Goal: Task Accomplishment & Management: Complete application form

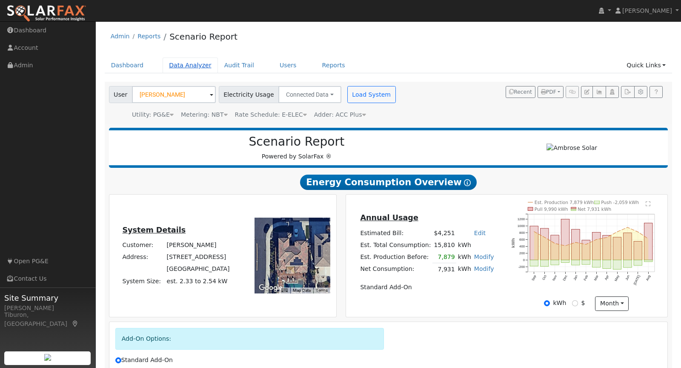
click at [188, 65] on link "Data Analyzer" at bounding box center [189, 65] width 55 height 16
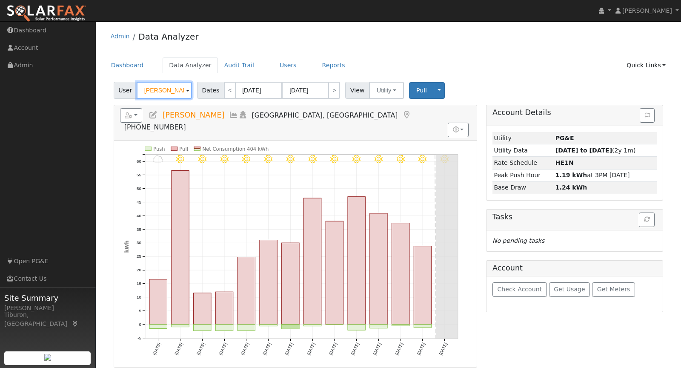
click at [155, 89] on input "[PERSON_NAME]" at bounding box center [164, 90] width 55 height 17
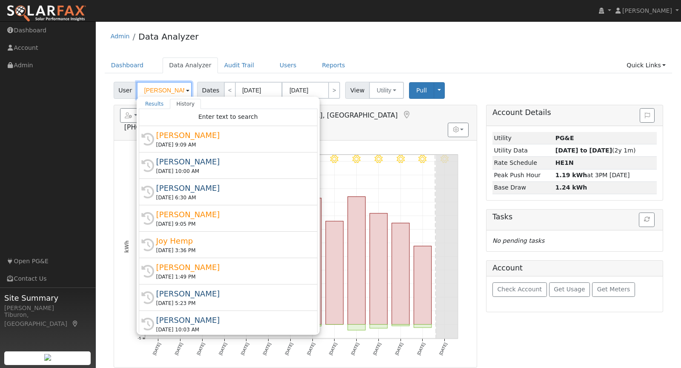
click at [155, 89] on input "Dalston Spencer" at bounding box center [164, 90] width 55 height 17
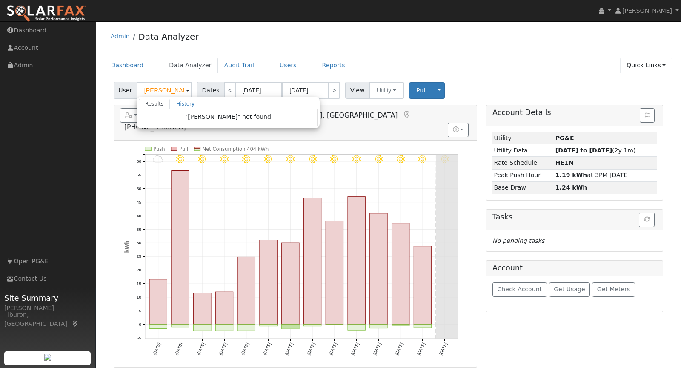
click at [646, 66] on link "Quick Links" at bounding box center [646, 65] width 52 height 16
type input "Dalston Spencer"
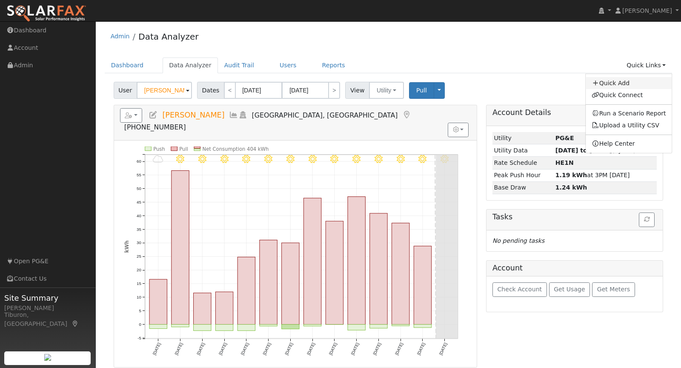
click at [616, 82] on link "Quick Add" at bounding box center [628, 83] width 86 height 12
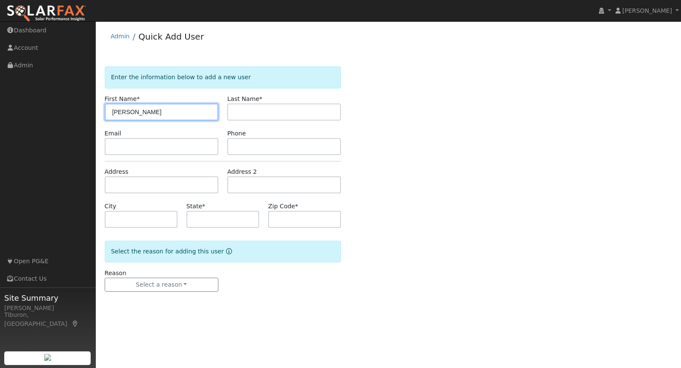
type input "[PERSON_NAME]"
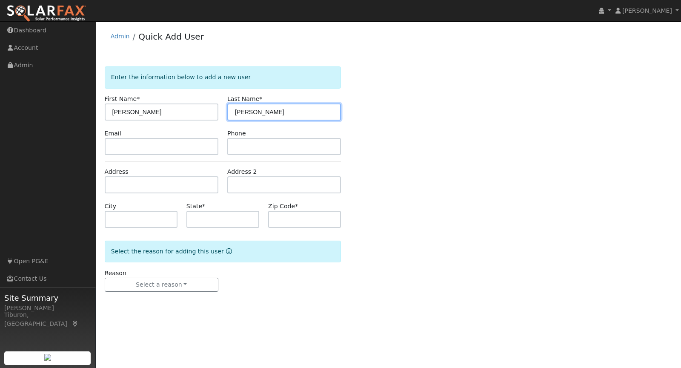
type input "[PERSON_NAME]"
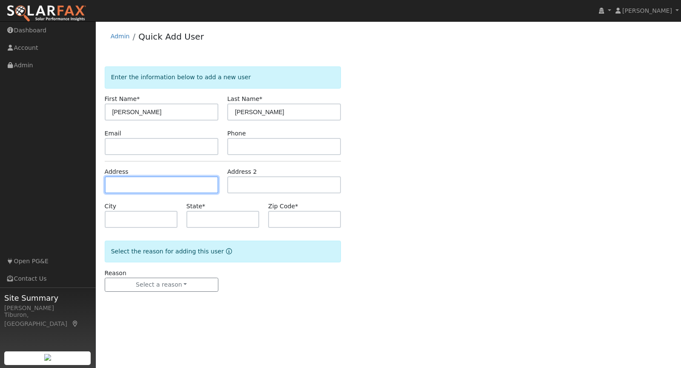
click at [148, 183] on input "text" at bounding box center [162, 184] width 114 height 17
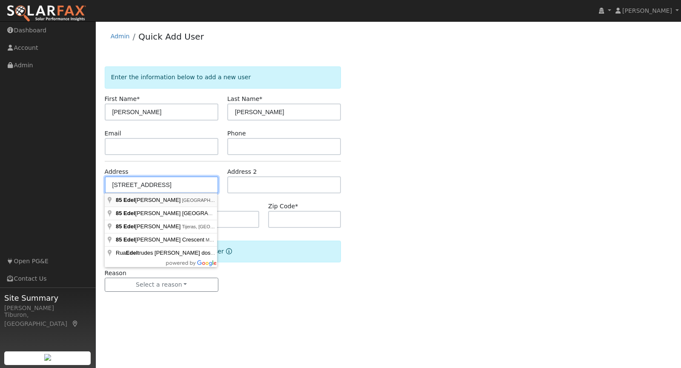
type input "[STREET_ADDRESS]"
type input "Colfax"
type input "CA"
type input "95713"
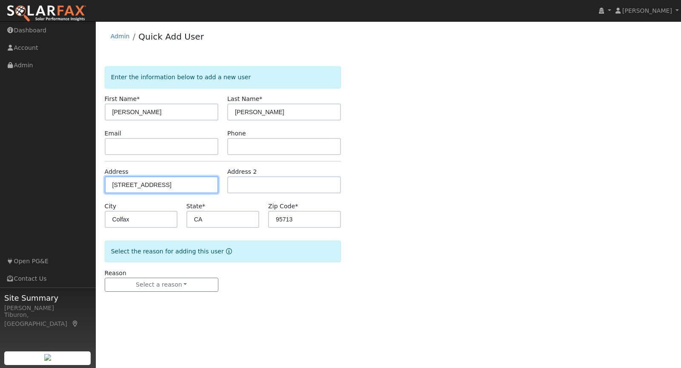
type input "[STREET_ADDRESS]"
click at [307, 217] on input "95713" at bounding box center [304, 219] width 73 height 17
click at [124, 219] on input "Colfax" at bounding box center [141, 219] width 73 height 17
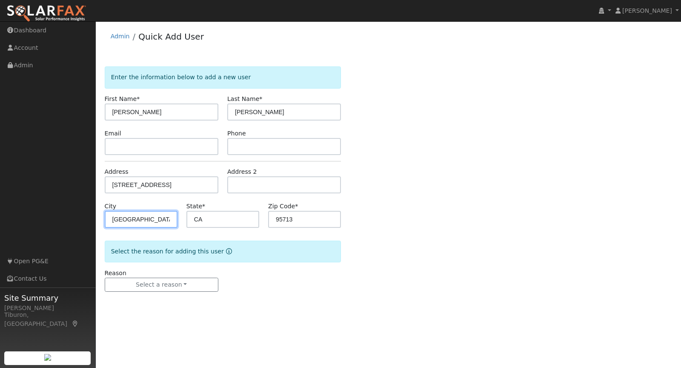
type input "[GEOGRAPHIC_DATA]"
click at [296, 217] on input "95713" at bounding box center [304, 219] width 73 height 17
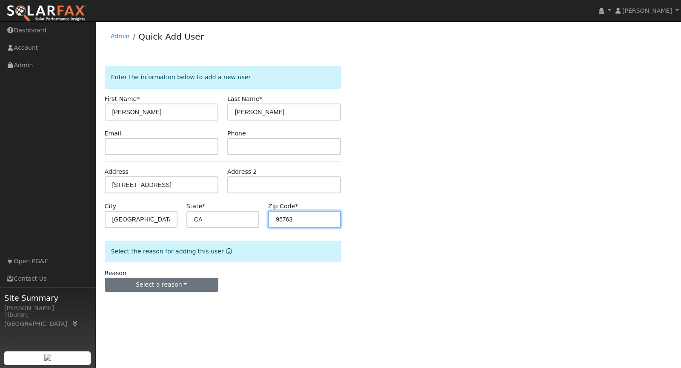
type input "95763"
click at [179, 283] on button "Select a reason" at bounding box center [162, 284] width 114 height 14
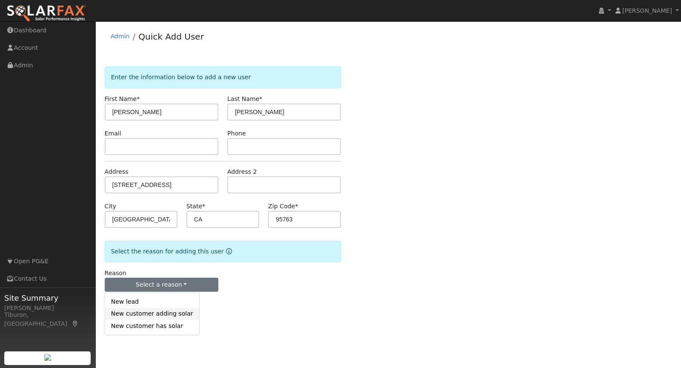
click at [134, 312] on link "New customer adding solar" at bounding box center [152, 314] width 94 height 12
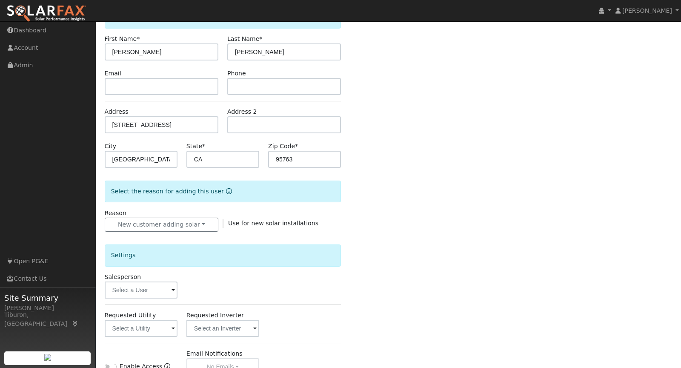
scroll to position [60, 0]
click at [132, 288] on input "text" at bounding box center [141, 289] width 73 height 17
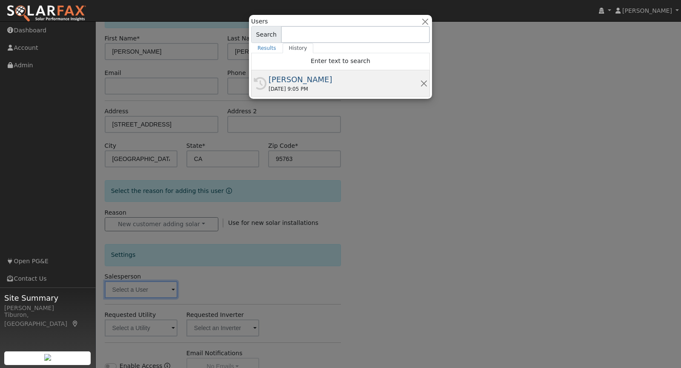
click at [302, 85] on div "[DATE] 9:05 PM" at bounding box center [343, 89] width 151 height 8
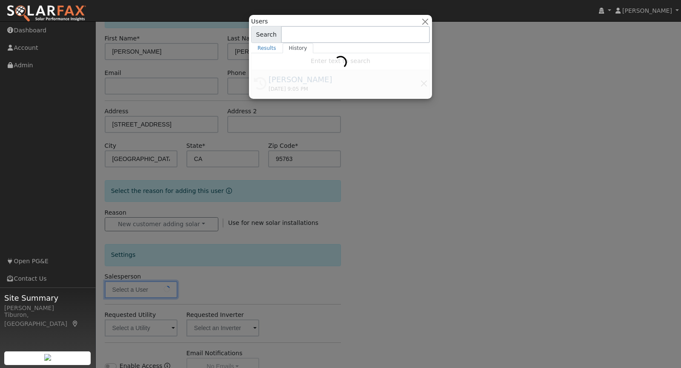
type input "[PERSON_NAME]"
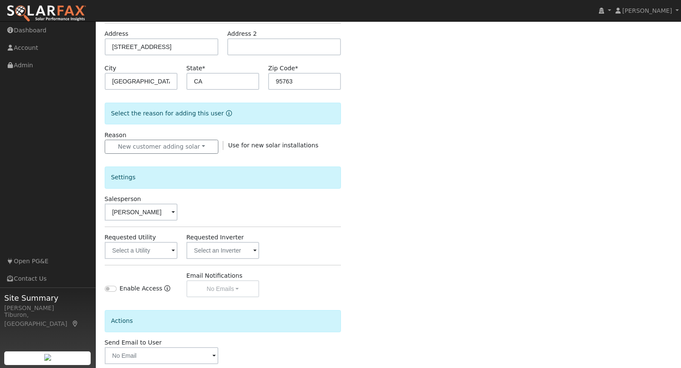
scroll to position [180, 0]
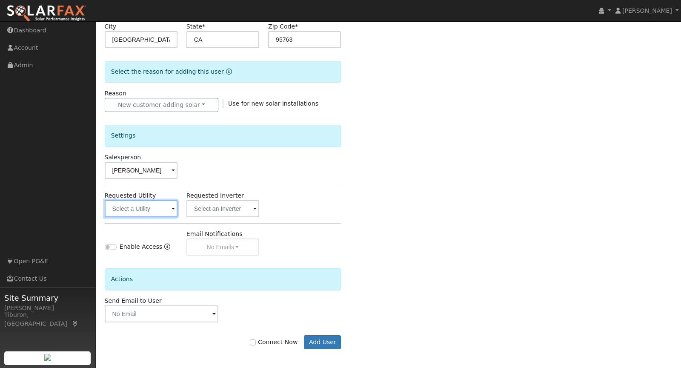
click at [130, 205] on input "text" at bounding box center [141, 208] width 73 height 17
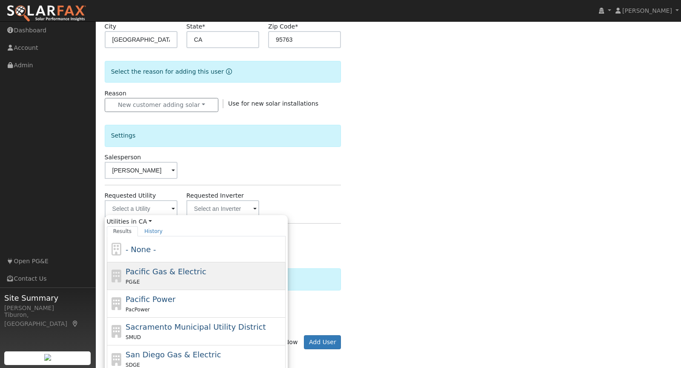
click at [158, 267] on span "Pacific Gas & Electric" at bounding box center [165, 271] width 80 height 9
type input "Pacific Gas & Electric"
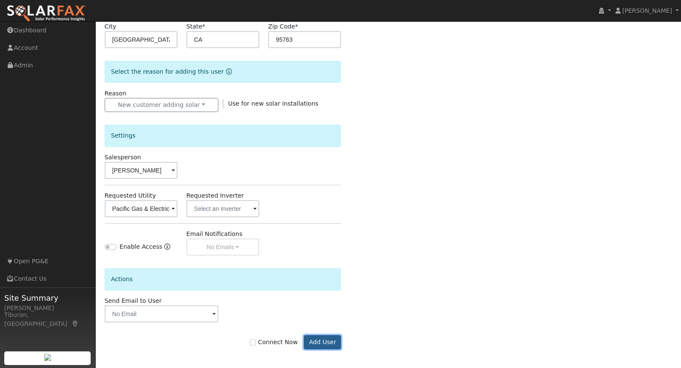
click at [322, 342] on button "Add User" at bounding box center [322, 342] width 37 height 14
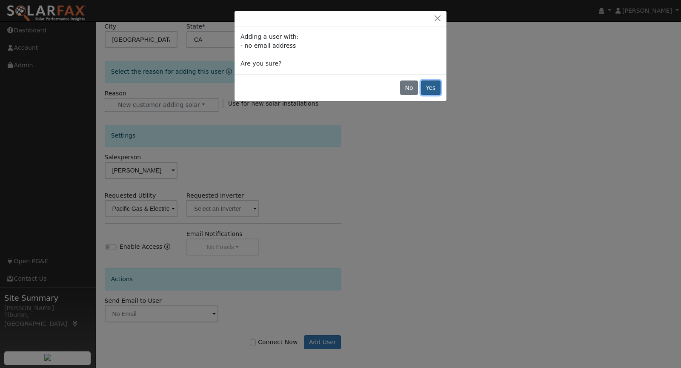
click at [433, 88] on button "Yes" at bounding box center [431, 87] width 20 height 14
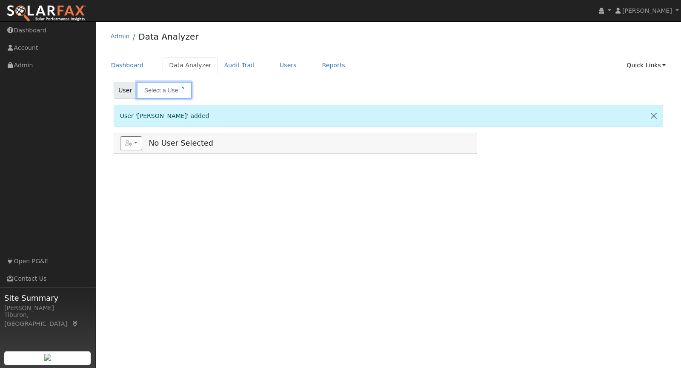
type input "John Lippold"
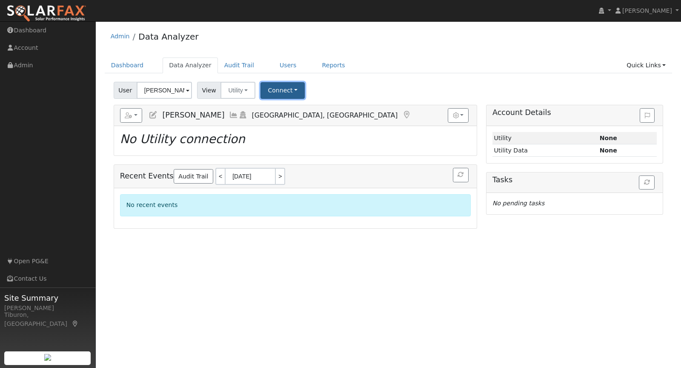
click at [276, 89] on button "Connect" at bounding box center [282, 90] width 44 height 17
click at [286, 103] on link "Select a Provider" at bounding box center [294, 109] width 66 height 12
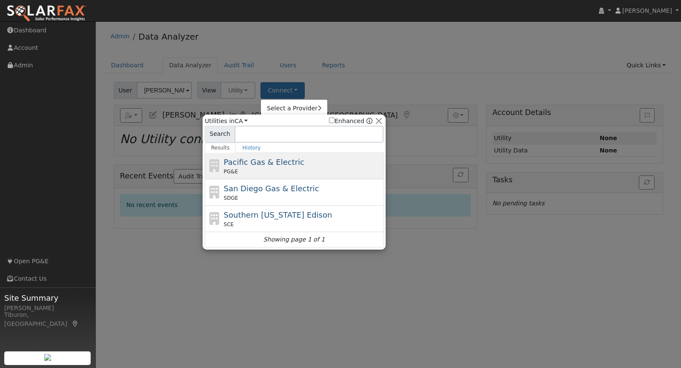
click at [240, 168] on div "PG&E" at bounding box center [303, 172] width 158 height 8
